Goal: Information Seeking & Learning: Learn about a topic

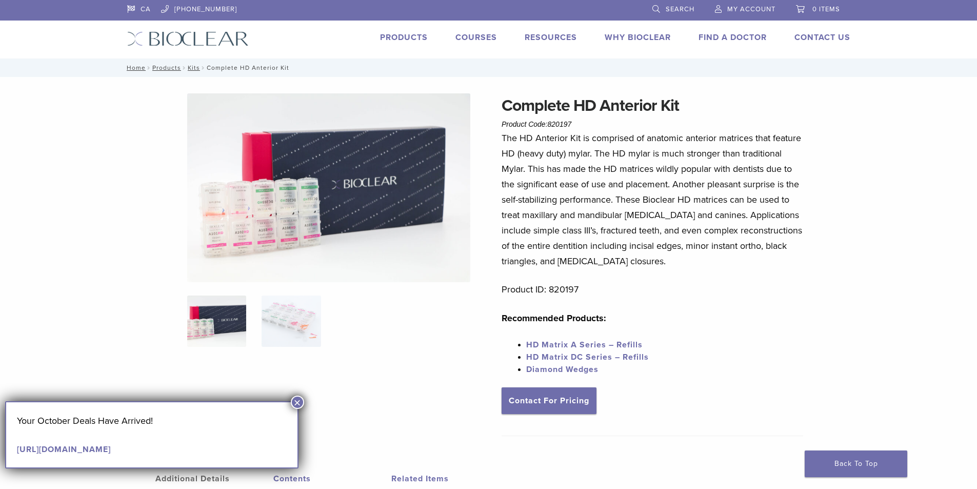
click at [300, 399] on button "×" at bounding box center [297, 401] width 13 height 13
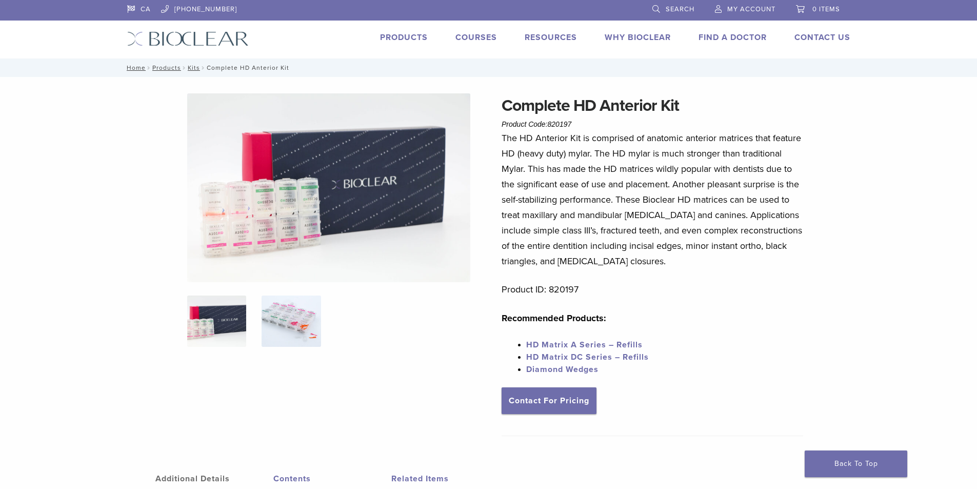
click at [290, 319] on img at bounding box center [290, 320] width 59 height 51
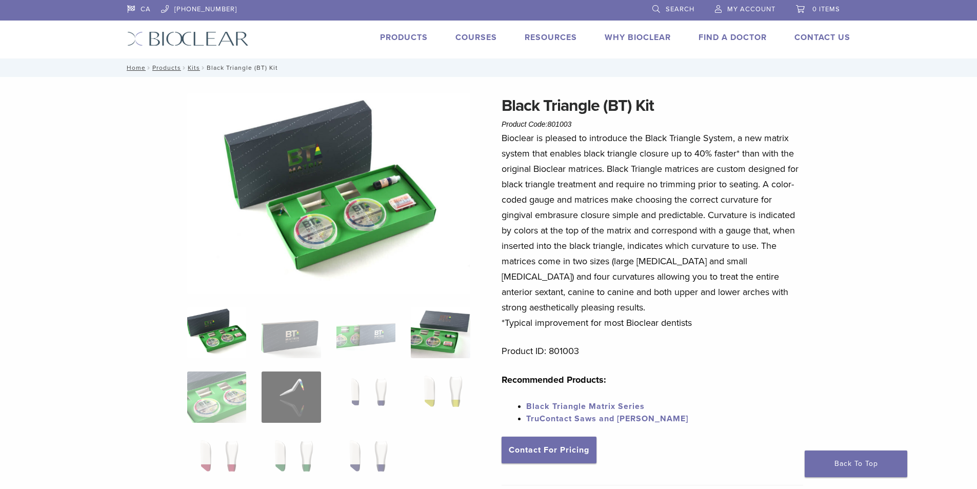
click at [453, 336] on img at bounding box center [440, 332] width 59 height 51
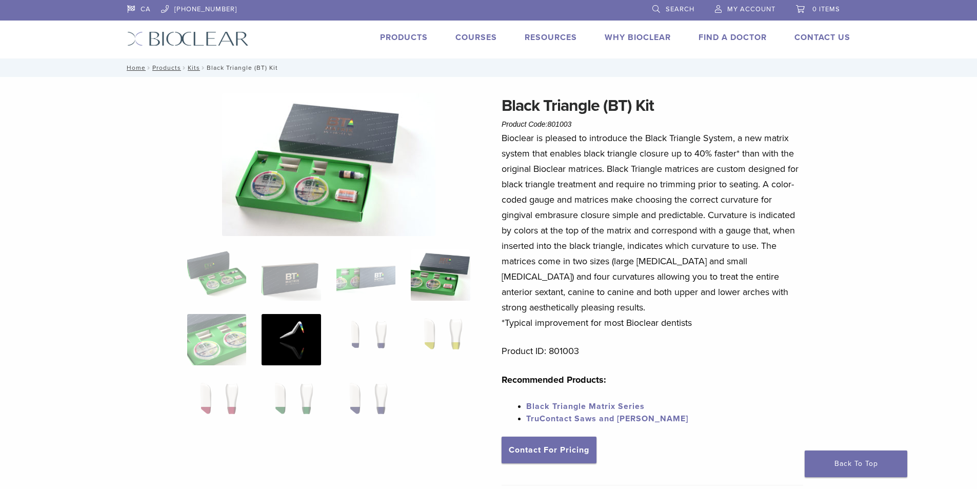
click at [298, 343] on img at bounding box center [290, 339] width 59 height 51
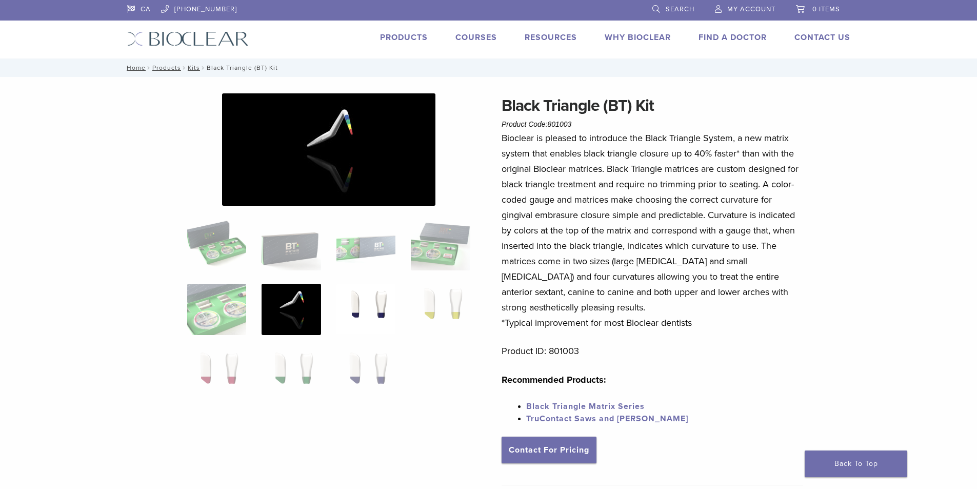
click at [357, 301] on img at bounding box center [365, 309] width 59 height 51
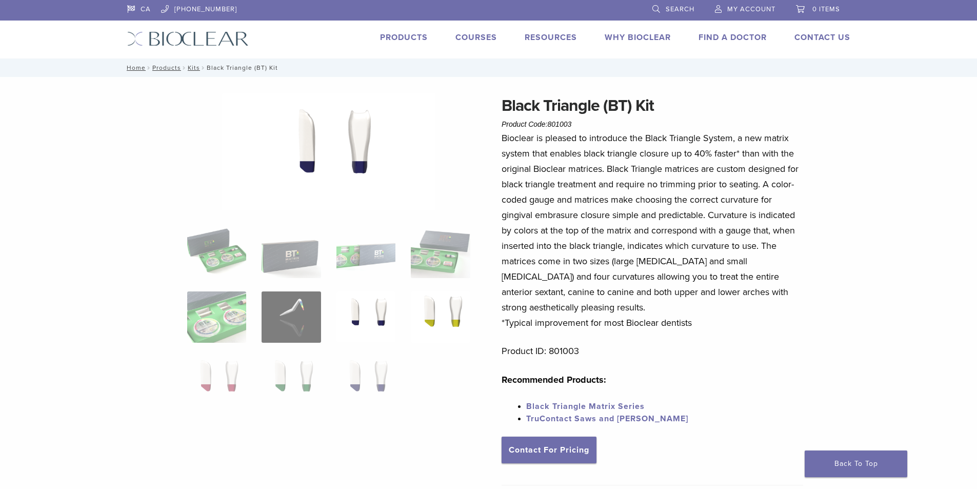
click at [435, 301] on img at bounding box center [440, 316] width 59 height 51
click at [357, 389] on img at bounding box center [365, 381] width 59 height 51
click at [303, 386] on img at bounding box center [290, 381] width 59 height 51
click at [213, 375] on img at bounding box center [216, 381] width 59 height 51
click at [630, 404] on link "Black Triangle Matrix Series" at bounding box center [585, 406] width 118 height 10
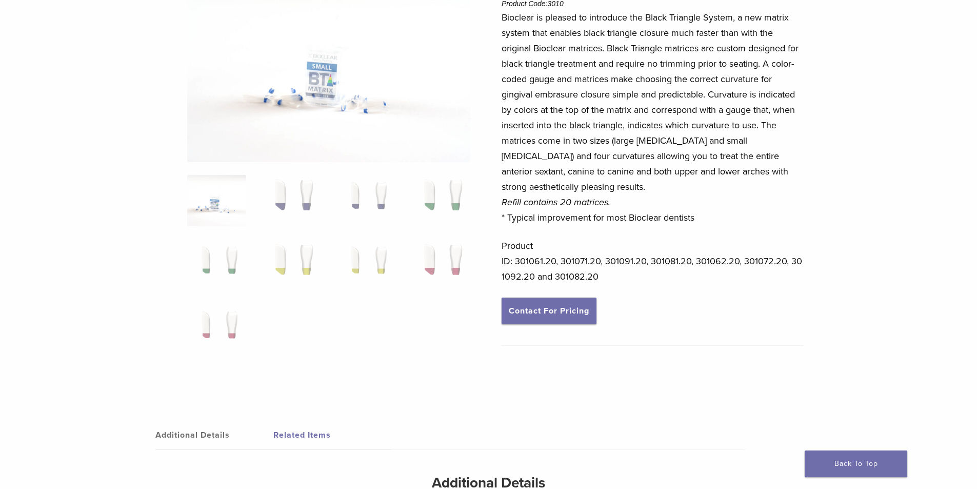
scroll to position [154, 0]
